Goal: Information Seeking & Learning: Learn about a topic

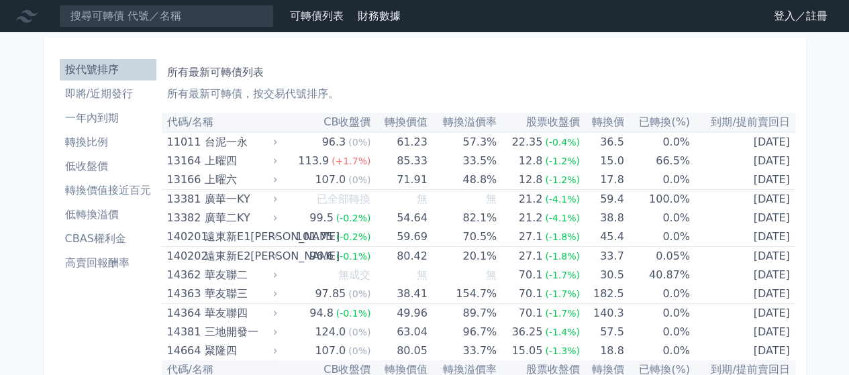
click at [791, 15] on link "登入／註冊" at bounding box center [800, 15] width 75 height 21
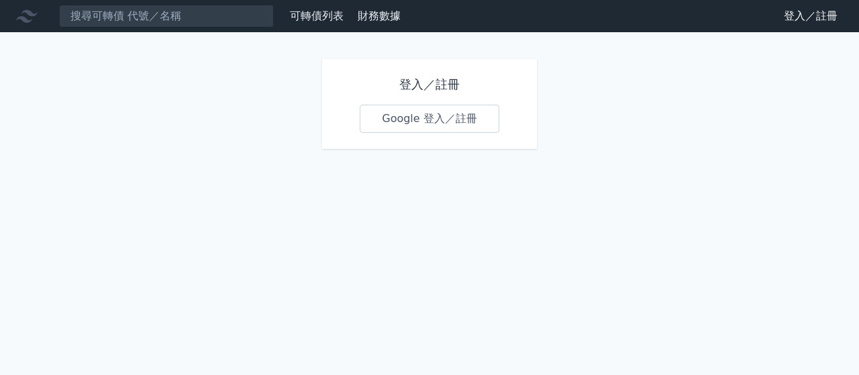
click at [440, 117] on link "Google 登入／註冊" at bounding box center [430, 119] width 140 height 28
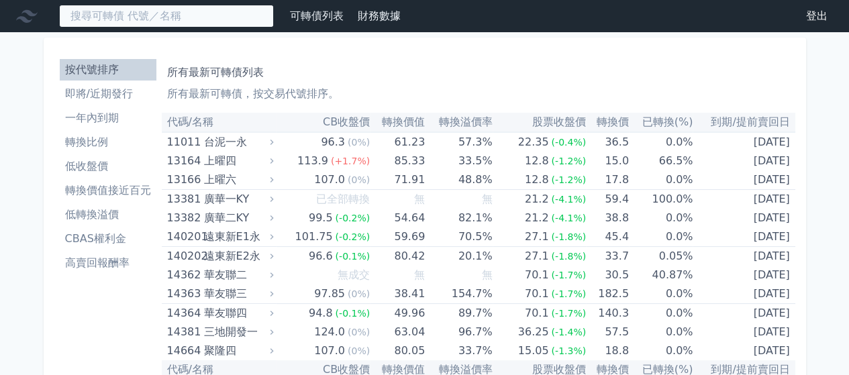
click at [114, 15] on input at bounding box center [166, 16] width 215 height 23
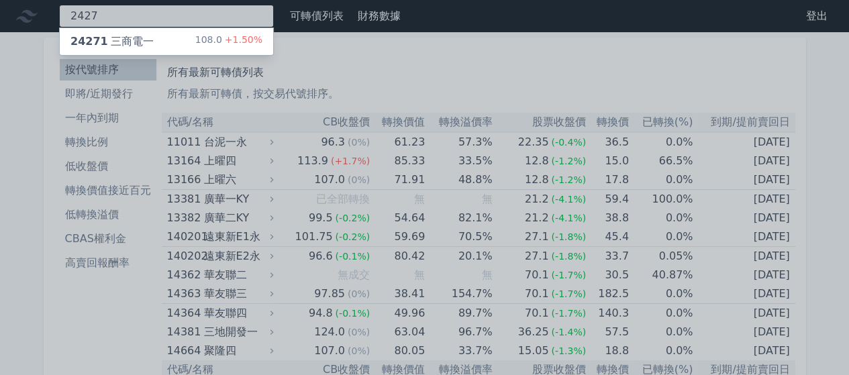
type input "2427"
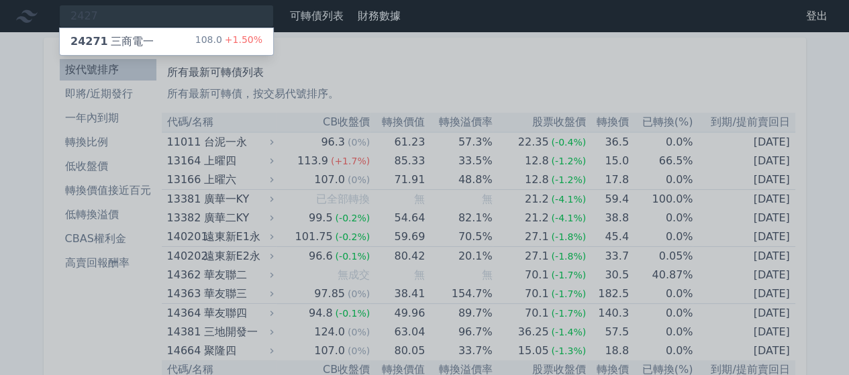
click at [133, 43] on div "24271 三商電一" at bounding box center [111, 42] width 83 height 16
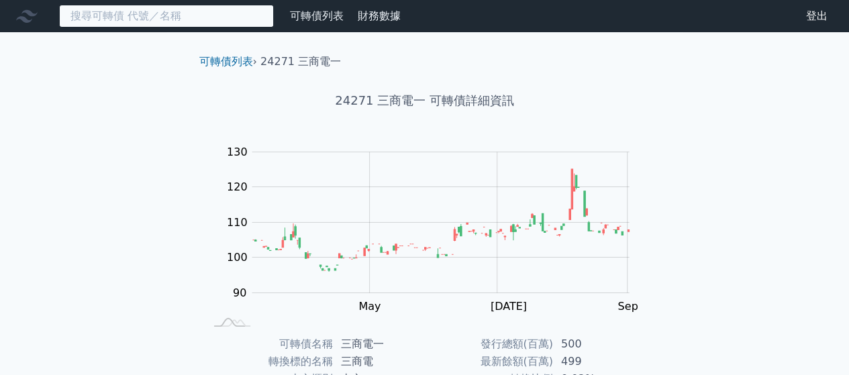
click at [211, 21] on input at bounding box center [166, 16] width 215 height 23
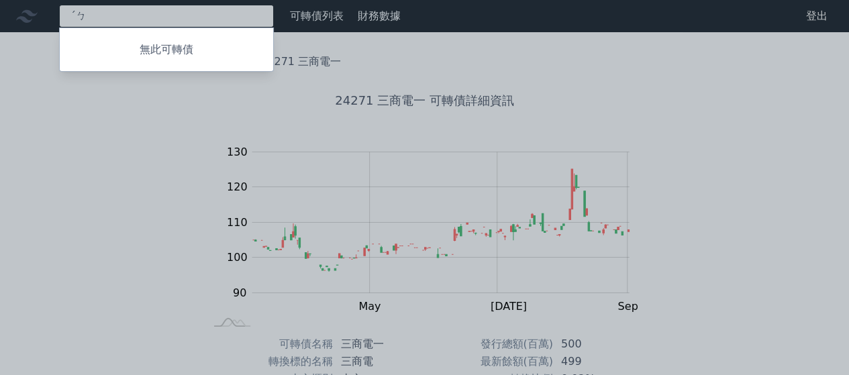
type input "ˊ"
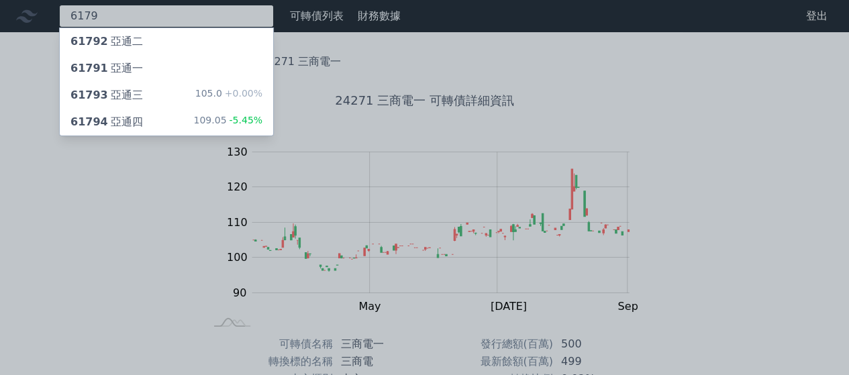
type input "6179"
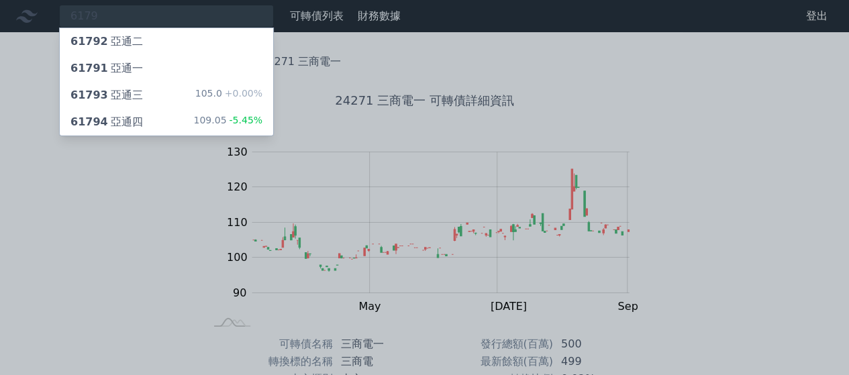
click at [137, 97] on div "61793 亞通三 105.0 +0.00%" at bounding box center [166, 95] width 213 height 27
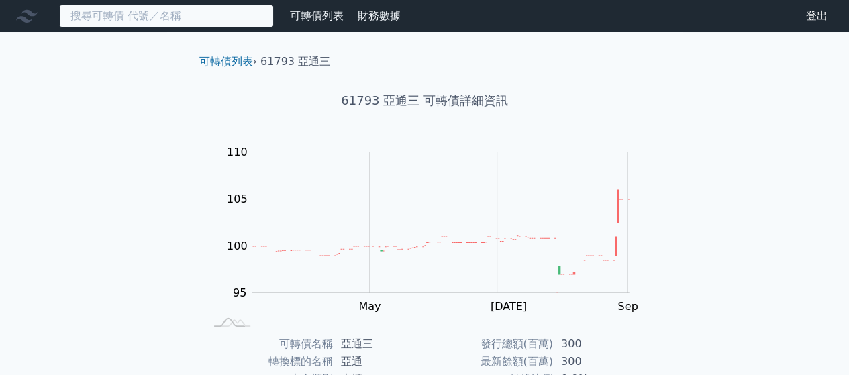
drag, startPoint x: 855, startPoint y: 95, endPoint x: 147, endPoint y: 15, distance: 712.3
click at [147, 15] on input at bounding box center [166, 16] width 215 height 23
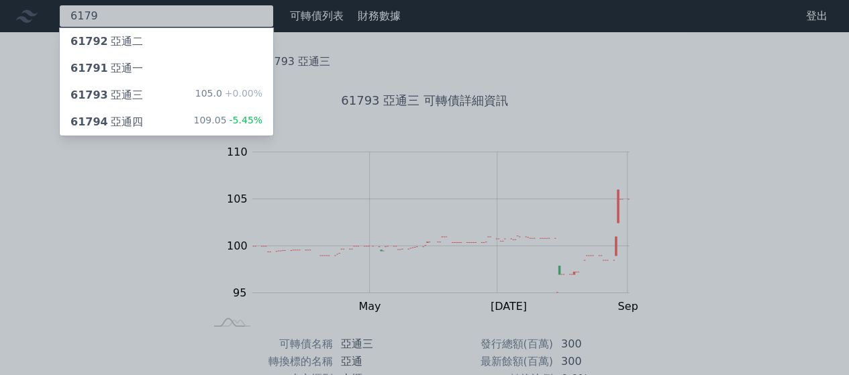
type input "6179"
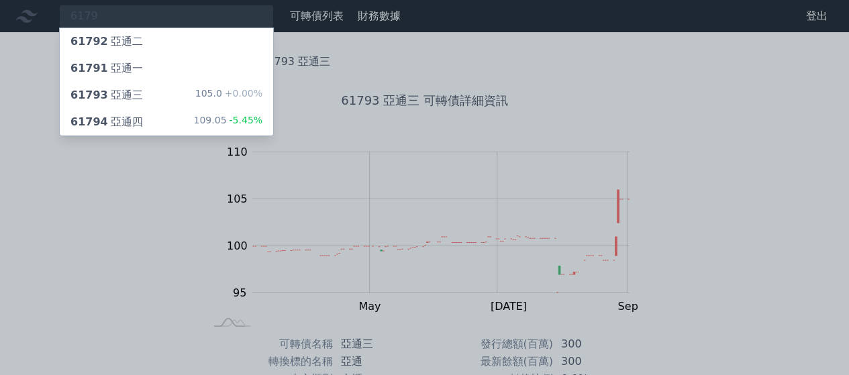
click at [164, 125] on div "61794 亞通四 109.05 -5.45%" at bounding box center [166, 122] width 213 height 27
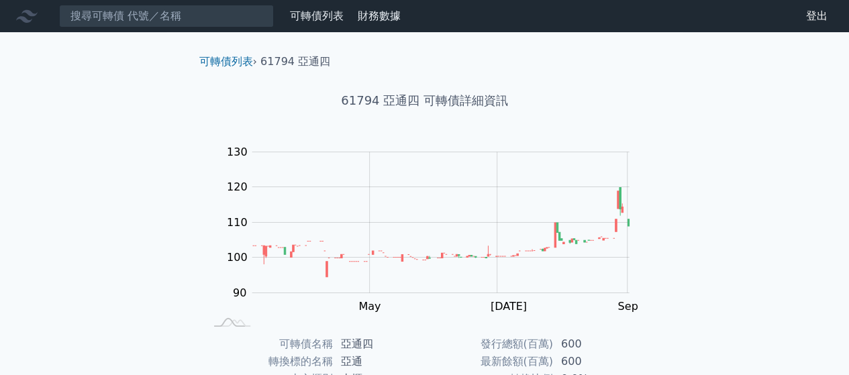
drag, startPoint x: 854, startPoint y: 70, endPoint x: 42, endPoint y: 238, distance: 829.1
click at [42, 238] on div "可轉債列表 財務數據 可轉債列表 財務數據 登出 登出 可轉債列表 › 61794 亞通四 61794 亞通四 可轉債詳細資訊 Zoom Out 100 80…" at bounding box center [424, 319] width 849 height 639
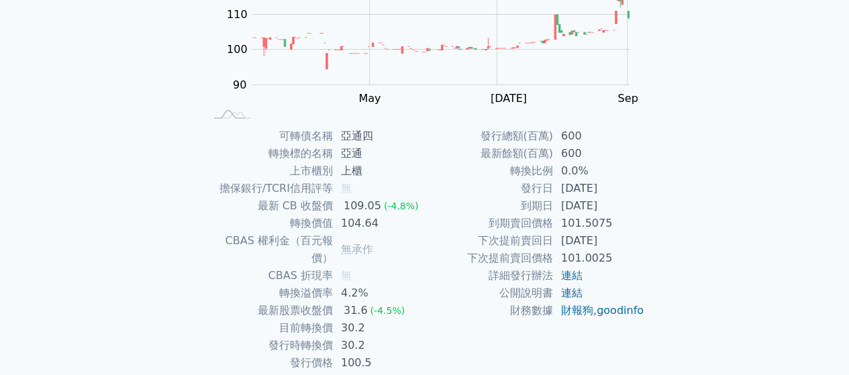
scroll to position [246, 0]
